Goal: Information Seeking & Learning: Check status

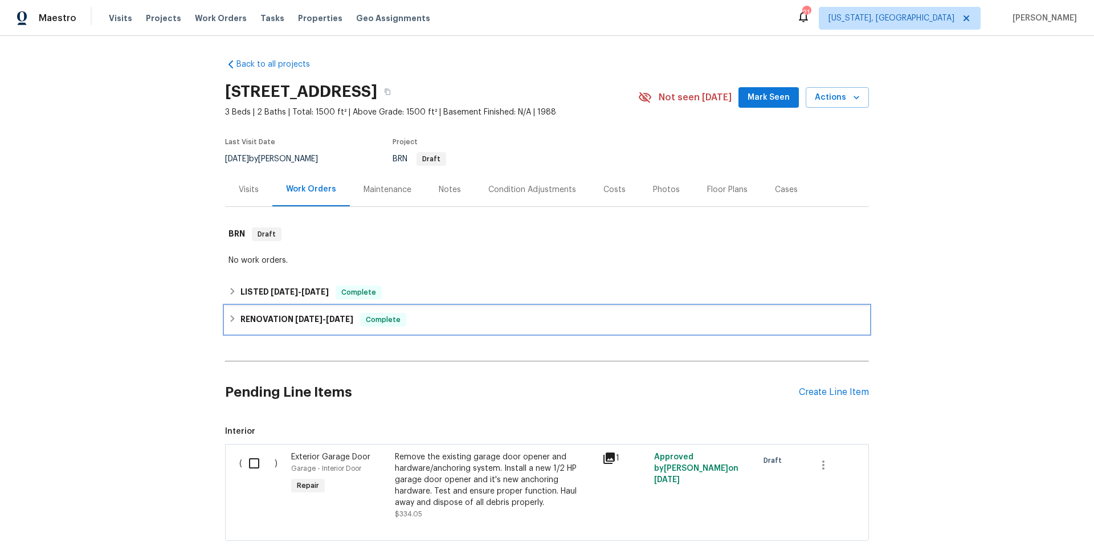
drag, startPoint x: 441, startPoint y: 330, endPoint x: 446, endPoint y: 326, distance: 6.1
click at [443, 329] on div "RENOVATION [DATE] - [DATE] Complete" at bounding box center [547, 319] width 644 height 27
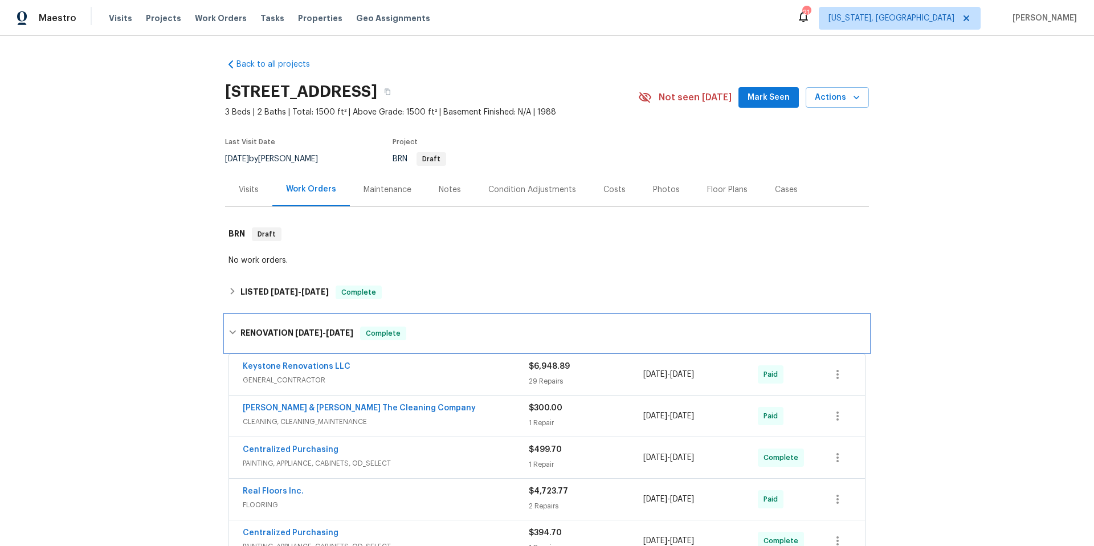
scroll to position [235, 0]
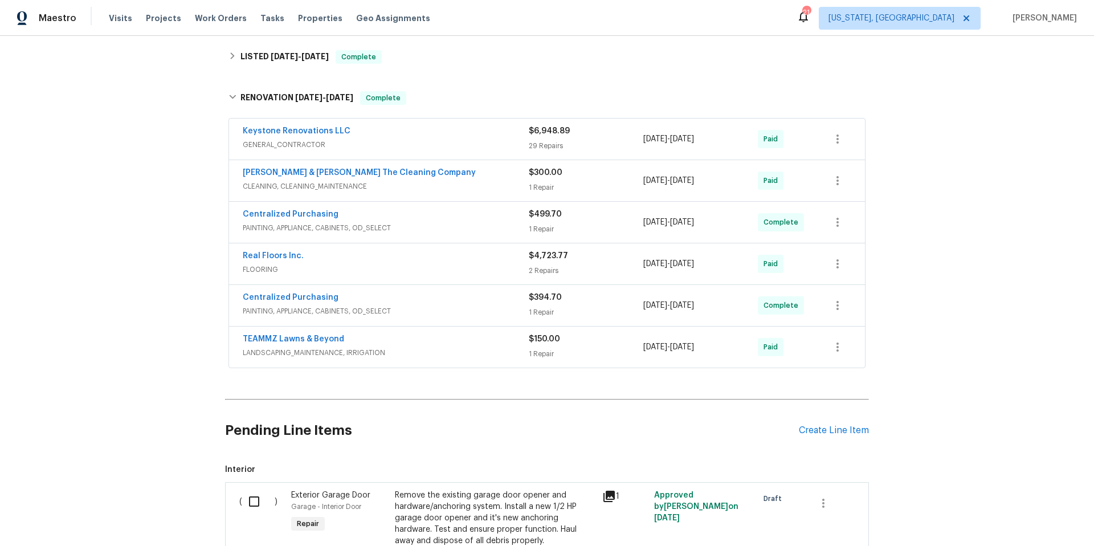
click at [408, 224] on span "PAINTING, APPLIANCE, CABINETS, OD_SELECT" at bounding box center [386, 227] width 286 height 11
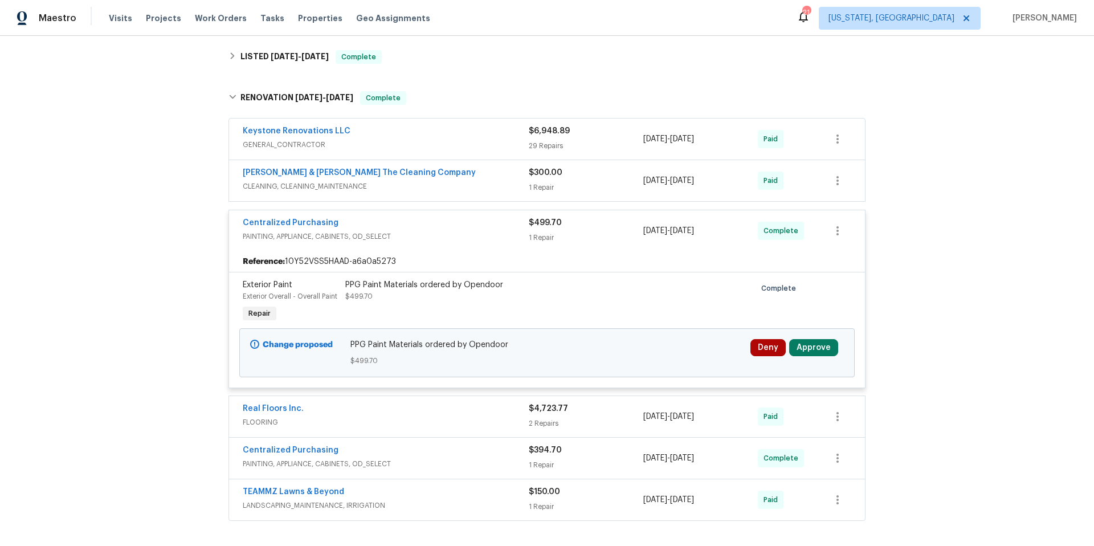
click at [408, 224] on div "Centralized Purchasing" at bounding box center [386, 224] width 286 height 14
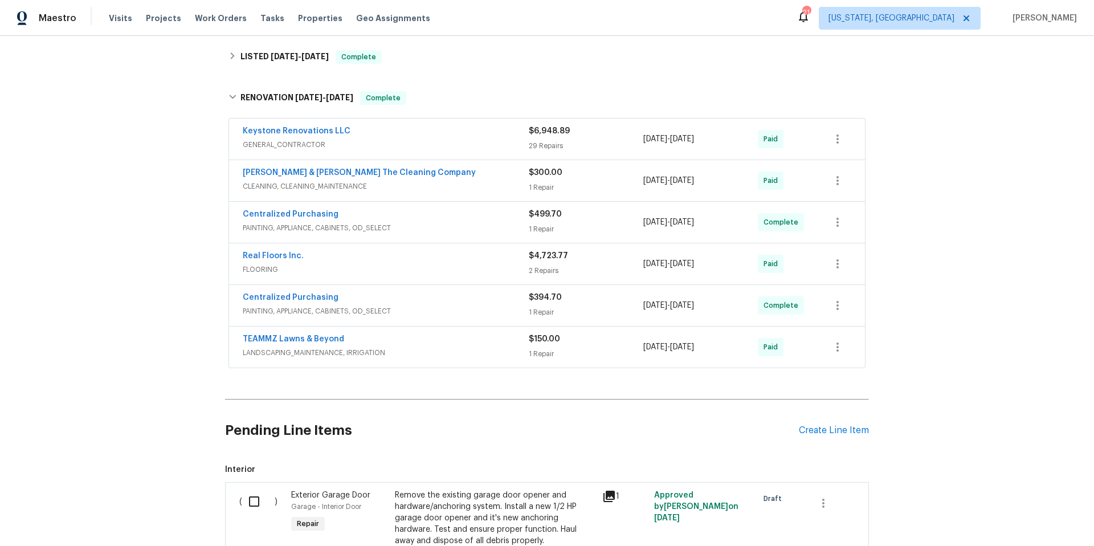
click at [408, 302] on div "Centralized Purchasing" at bounding box center [386, 299] width 286 height 14
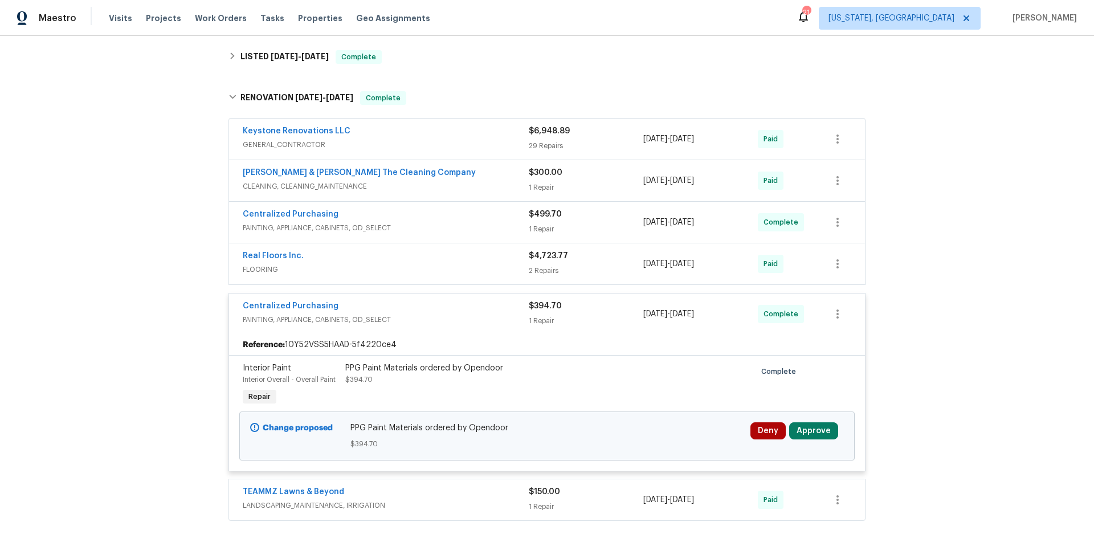
click at [408, 302] on div "Centralized Purchasing" at bounding box center [386, 307] width 286 height 14
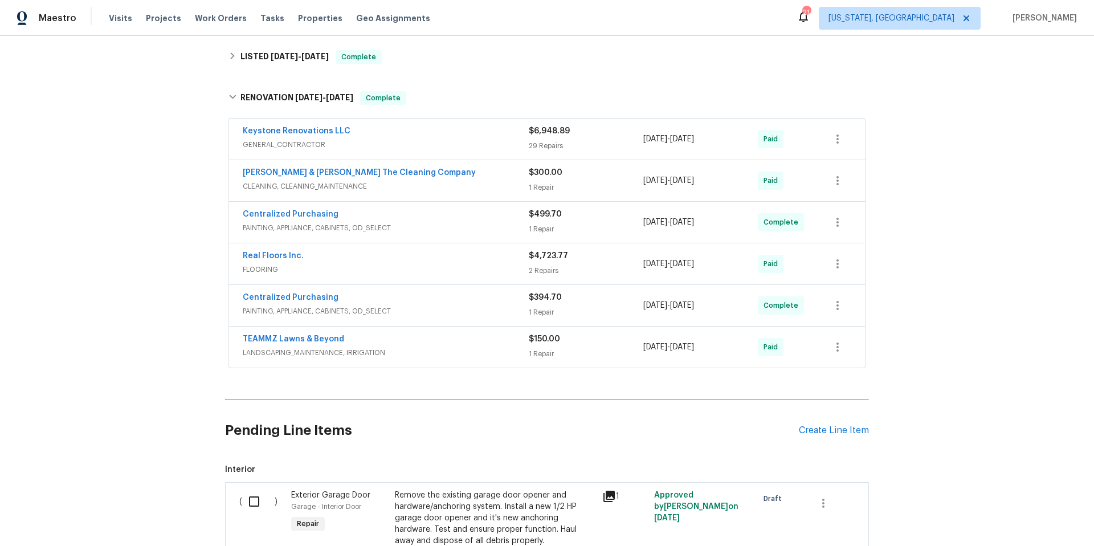
click at [380, 128] on div "Keystone Renovations LLC" at bounding box center [386, 132] width 286 height 14
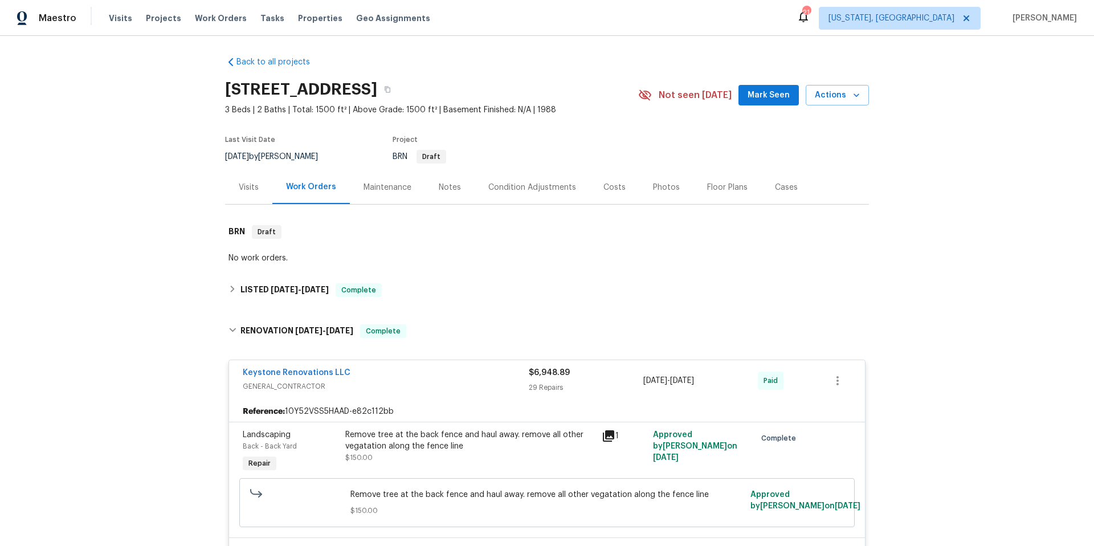
scroll to position [0, 0]
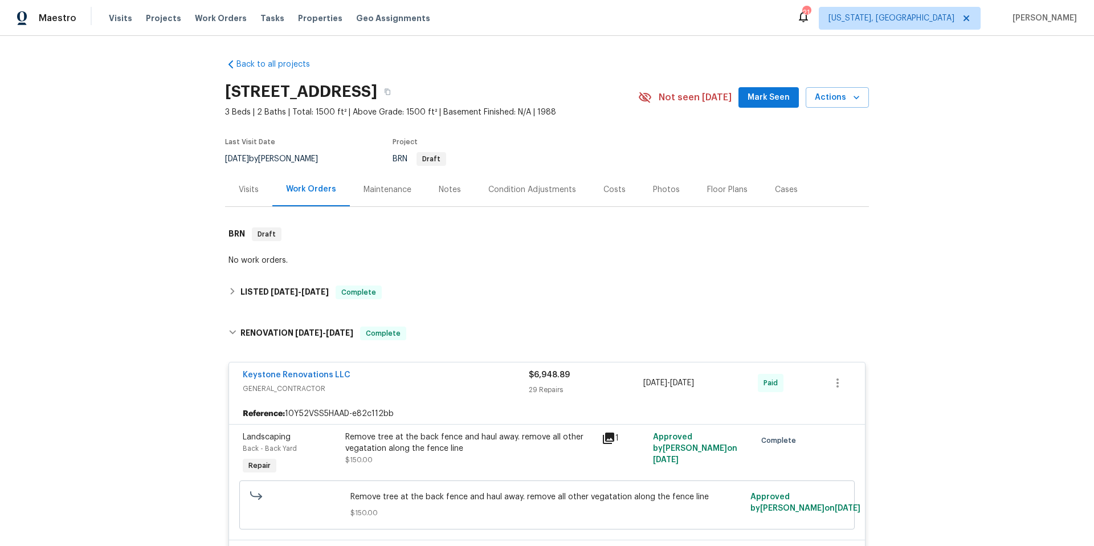
click at [531, 194] on div "Condition Adjustments" at bounding box center [532, 189] width 88 height 11
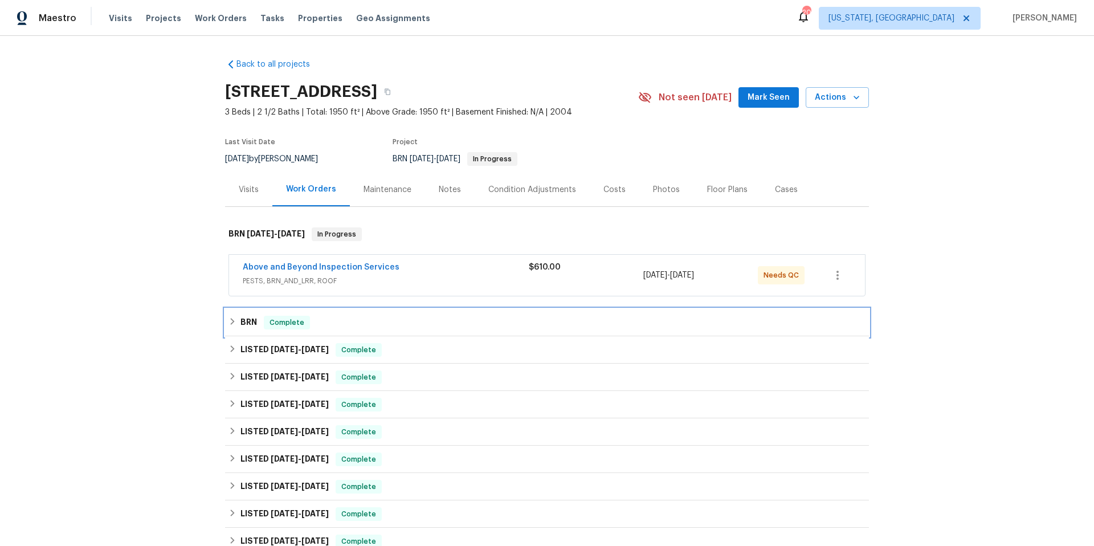
click at [313, 320] on div "BRN Complete" at bounding box center [546, 323] width 637 height 14
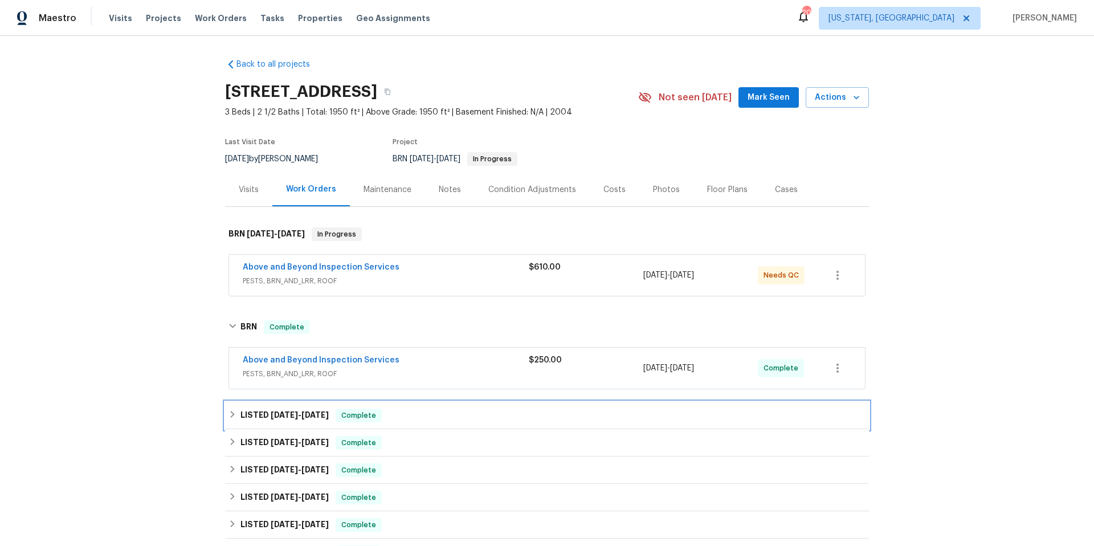
click at [428, 418] on div "LISTED 8/28/25 - 9/2/25 Complete" at bounding box center [546, 415] width 637 height 14
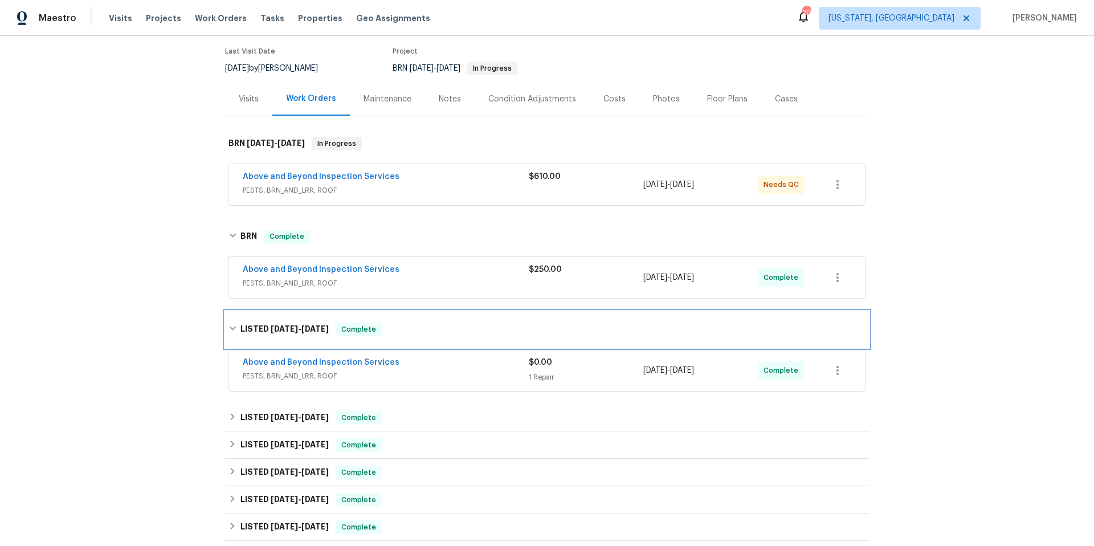
scroll to position [97, 0]
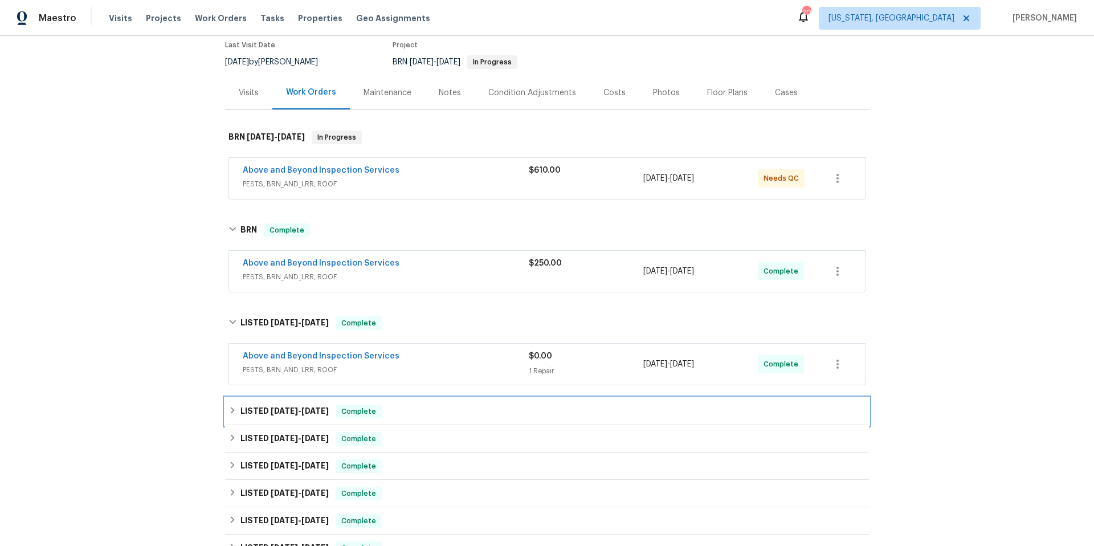
click at [427, 404] on div "LISTED 8/13/25 - 8/18/25 Complete" at bounding box center [546, 411] width 637 height 14
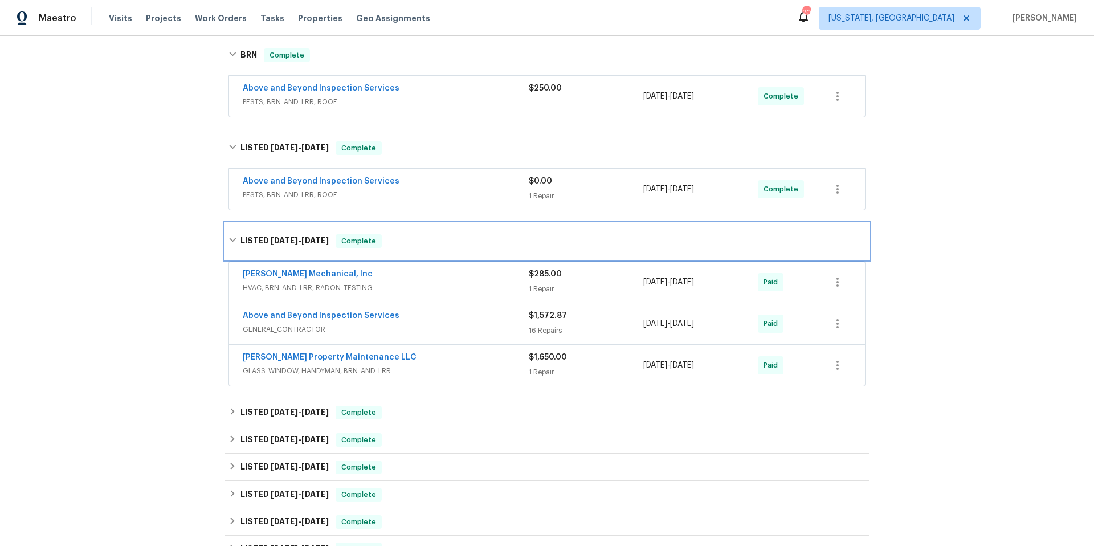
scroll to position [283, 0]
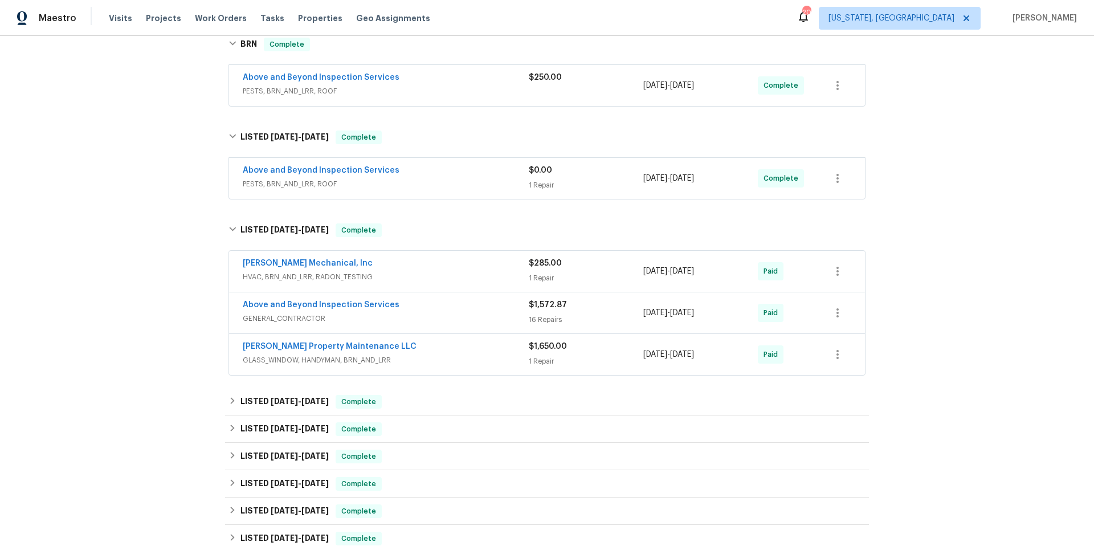
click at [432, 272] on span "HVAC, BRN_AND_LRR, RADON_TESTING" at bounding box center [386, 276] width 286 height 11
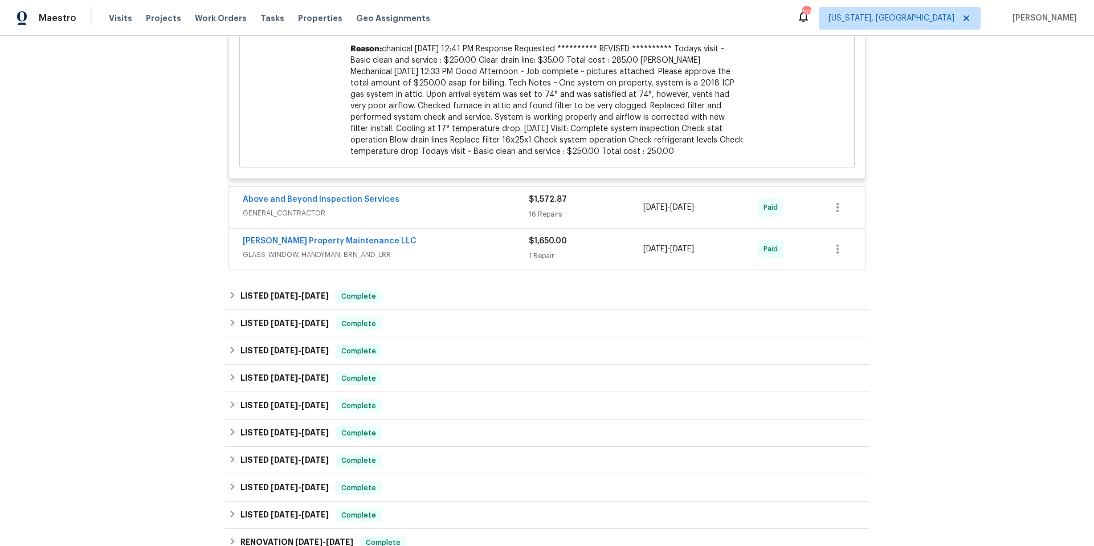
scroll to position [665, 0]
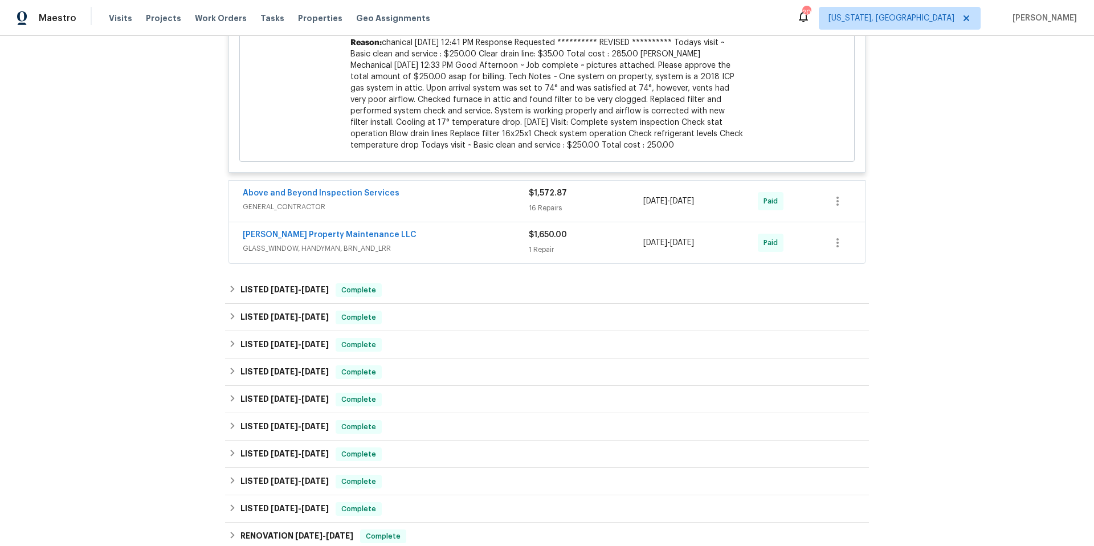
click at [441, 248] on span "GLASS_WINDOW, HANDYMAN, BRN_AND_LRR" at bounding box center [386, 248] width 286 height 11
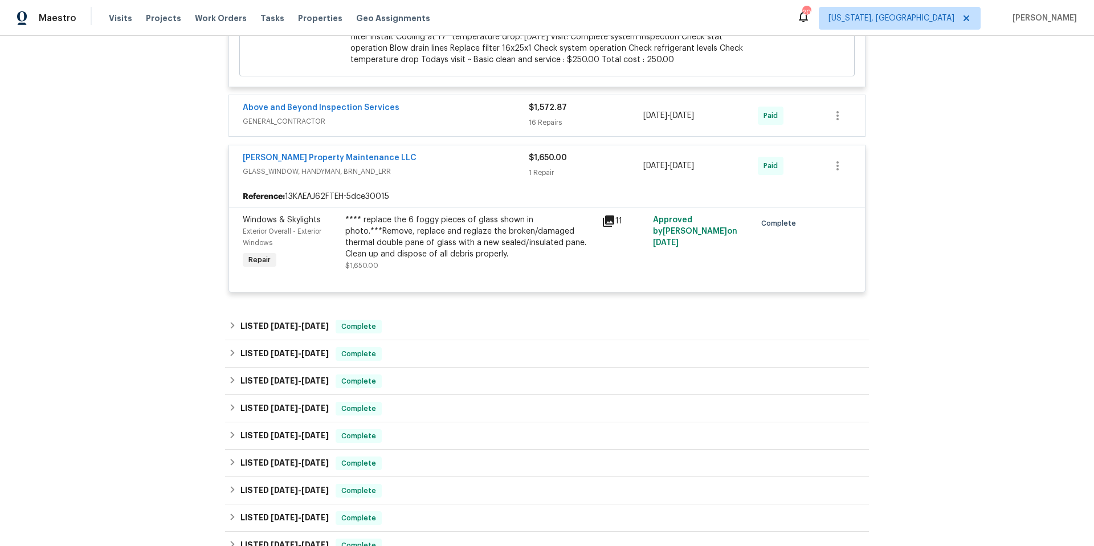
scroll to position [755, 0]
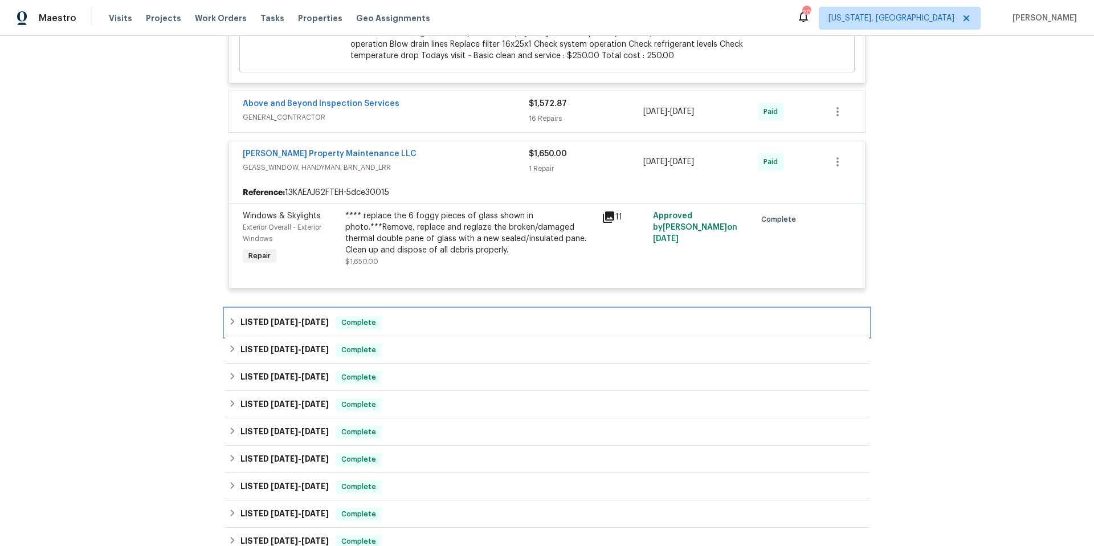
click at [431, 317] on div "LISTED 8/4/25 - 8/6/25 Complete" at bounding box center [546, 323] width 637 height 14
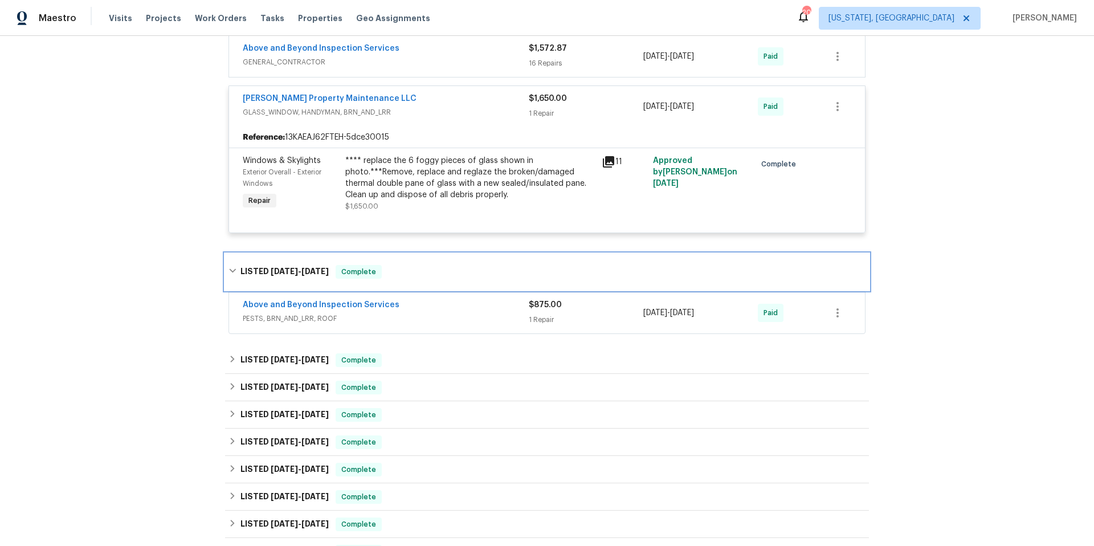
scroll to position [955, 0]
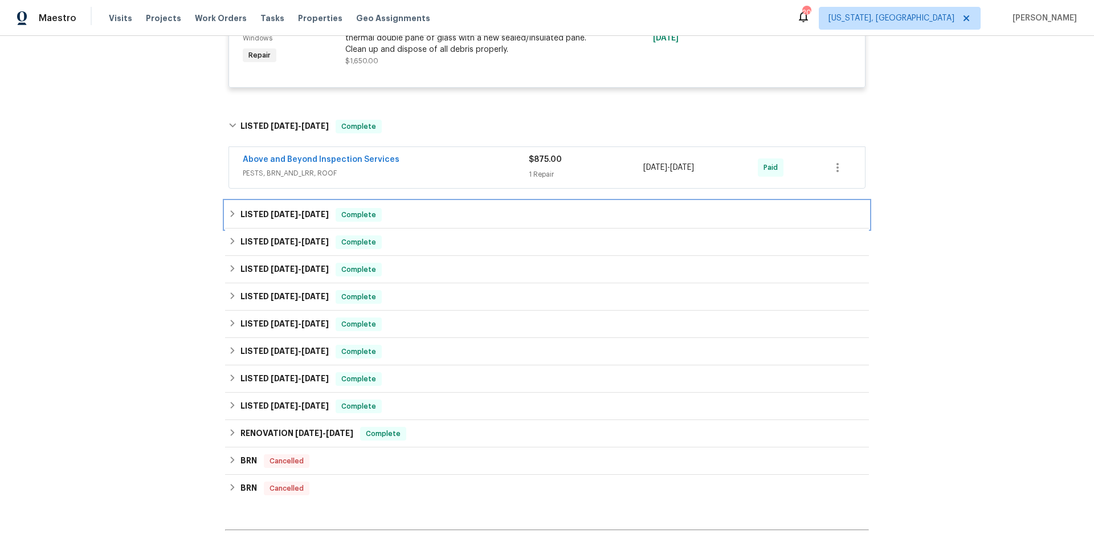
click at [421, 224] on div "LISTED 6/23/25 - 6/30/25 Complete" at bounding box center [547, 214] width 644 height 27
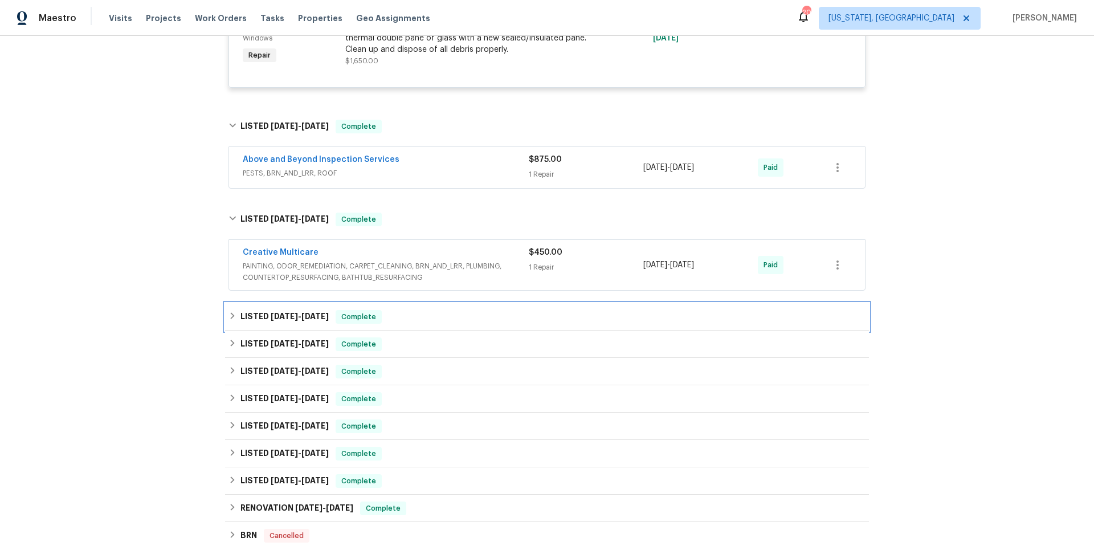
click at [414, 311] on div "LISTED 5/28/25 - 5/30/25 Complete" at bounding box center [546, 317] width 637 height 14
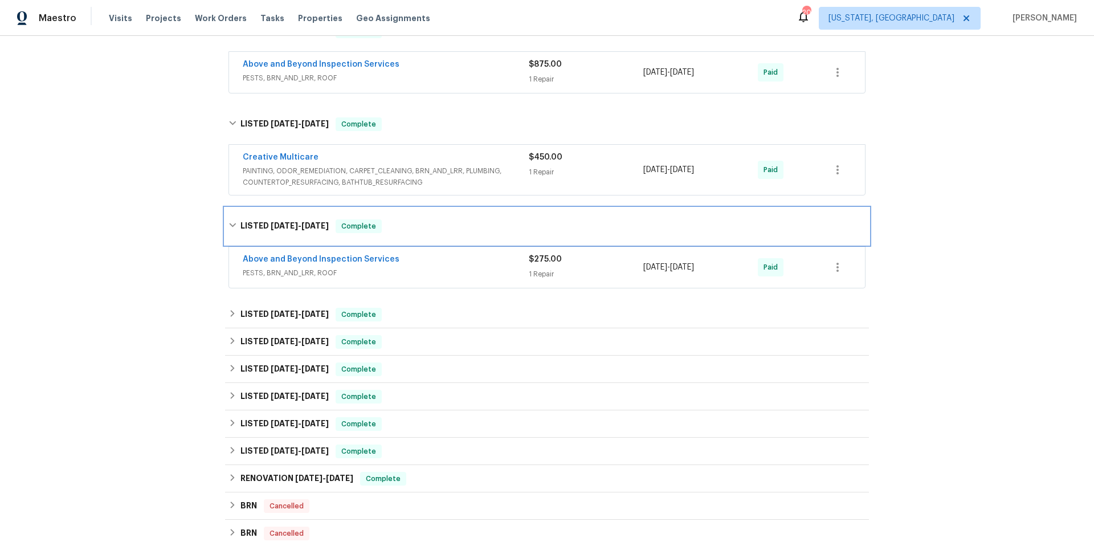
scroll to position [1052, 0]
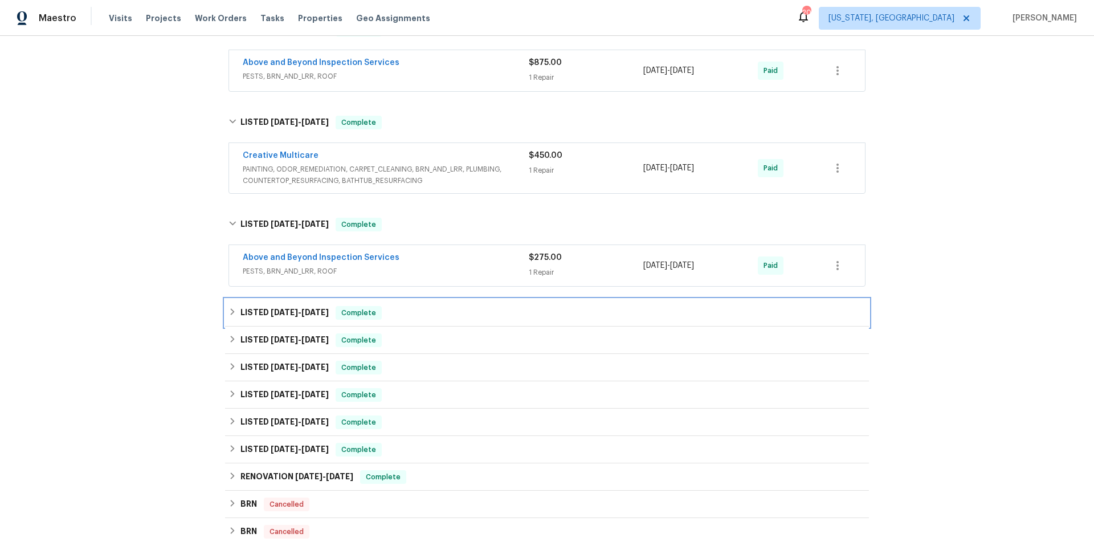
click at [423, 322] on div "LISTED 5/1/25 - 5/7/25 Complete" at bounding box center [547, 312] width 644 height 27
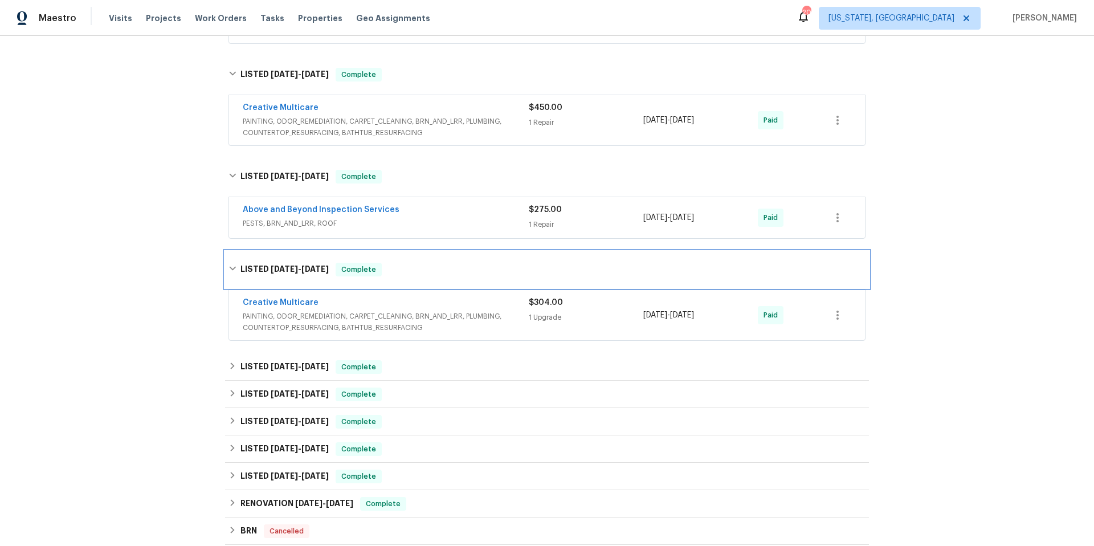
scroll to position [1127, 0]
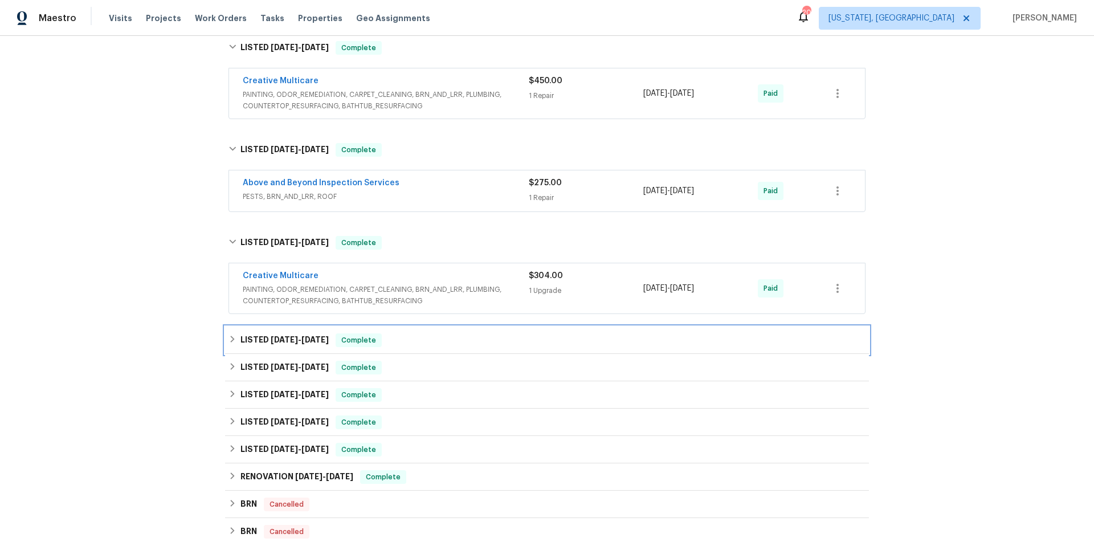
click at [437, 342] on div "LISTED 5/1/25 - 5/7/25 Complete" at bounding box center [546, 340] width 637 height 14
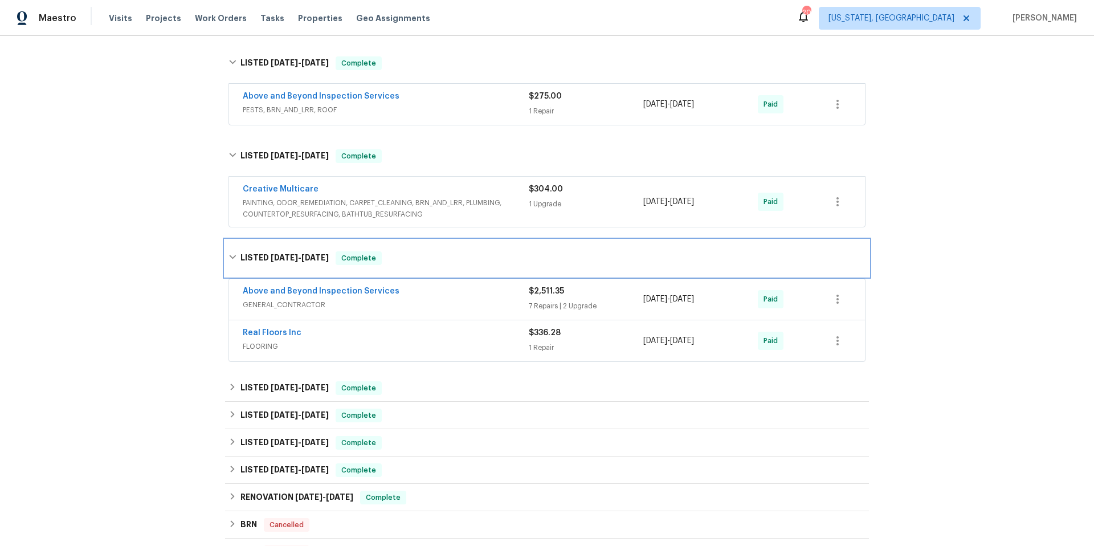
scroll to position [1219, 0]
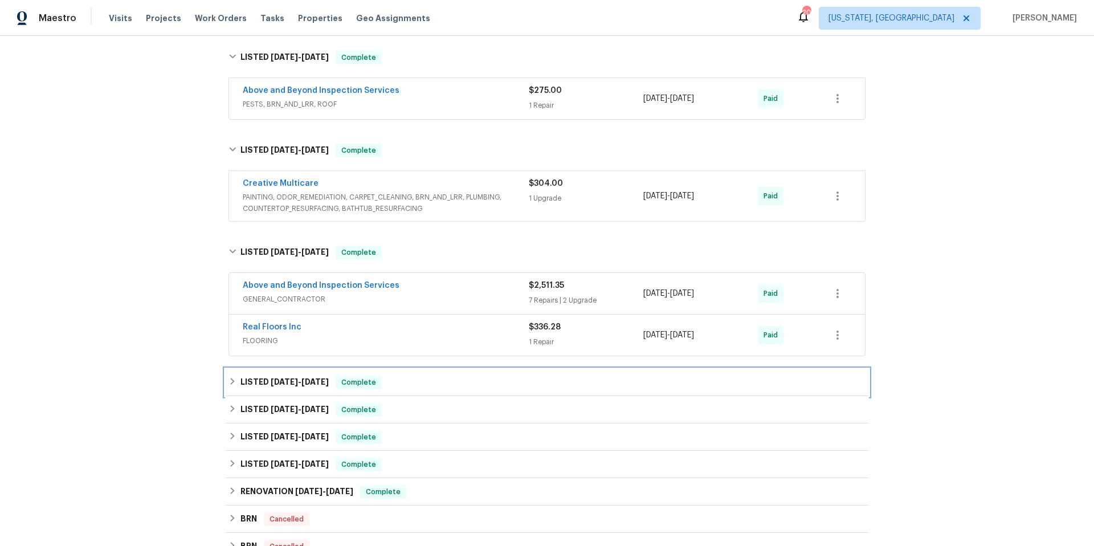
click at [443, 391] on div "LISTED 4/11/25 - 4/15/25 Complete" at bounding box center [547, 382] width 644 height 27
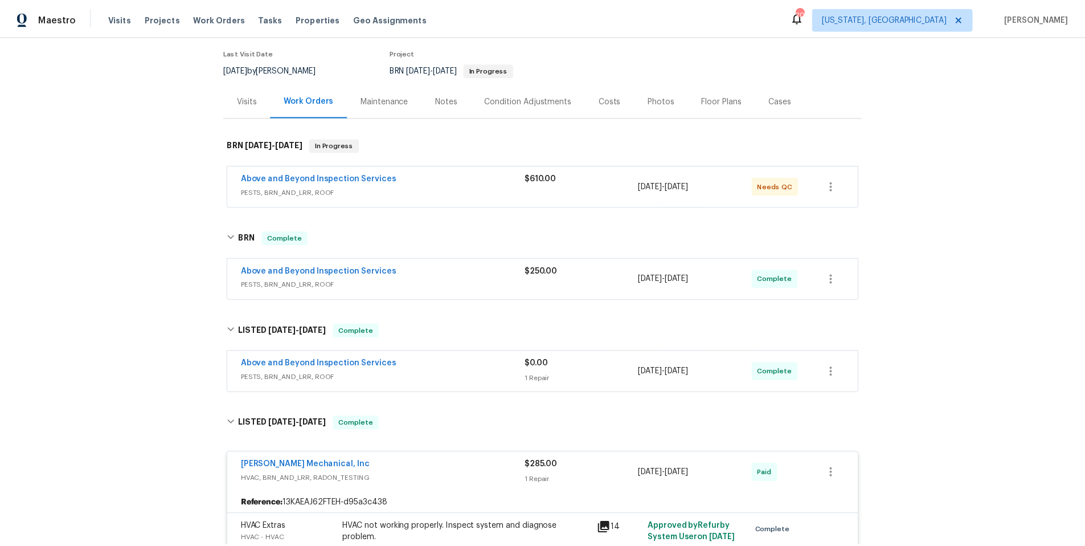
scroll to position [0, 0]
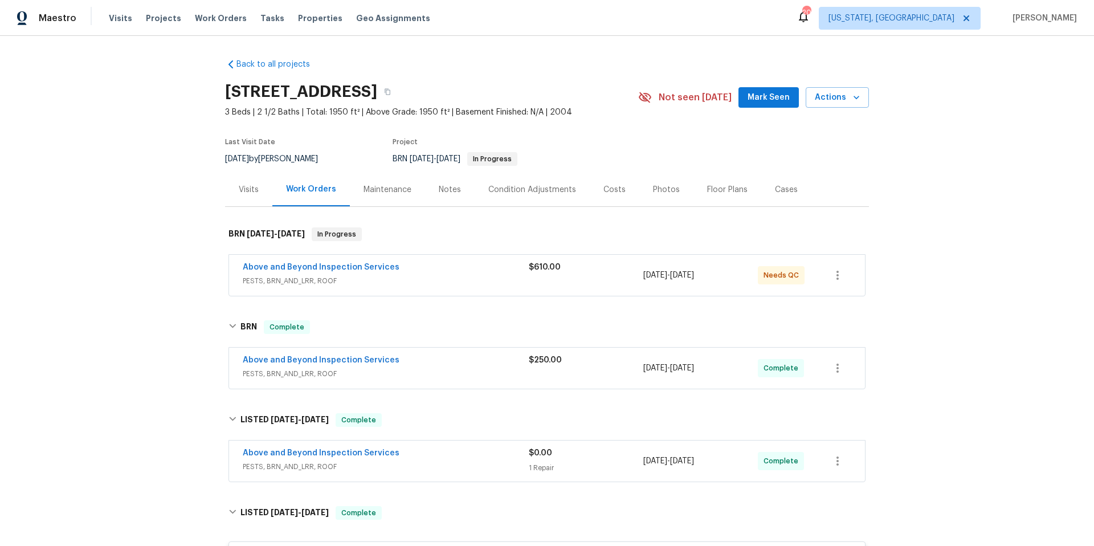
click at [439, 187] on div "Notes" at bounding box center [450, 189] width 22 height 11
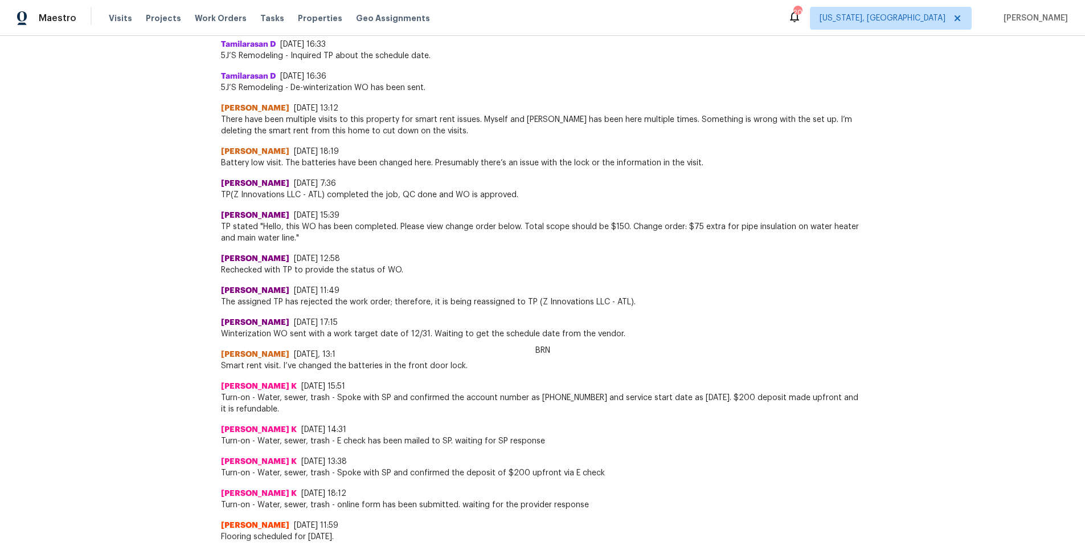
scroll to position [2126, 0]
